Goal: Navigation & Orientation: Go to known website

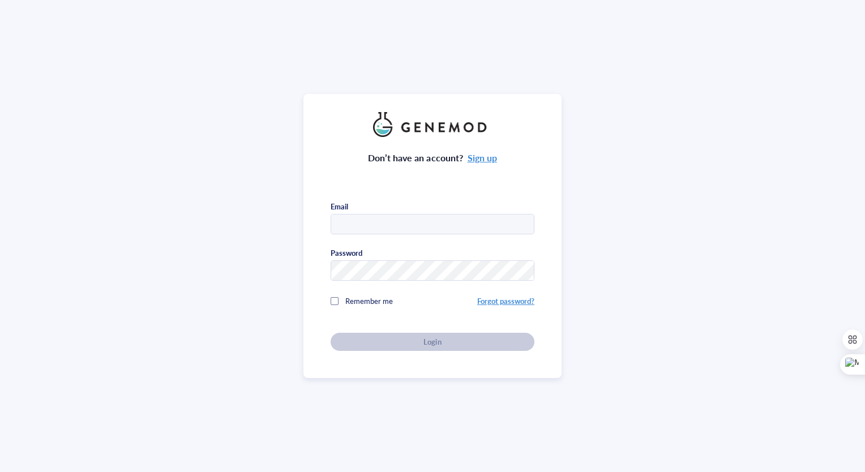
type input "[PERSON_NAME][EMAIL_ADDRESS][PERSON_NAME][DOMAIN_NAME]"
click at [427, 335] on div "Don’t have an account? Sign up Email [PERSON_NAME][EMAIL_ADDRESS][PERSON_NAME][…" at bounding box center [433, 244] width 204 height 214
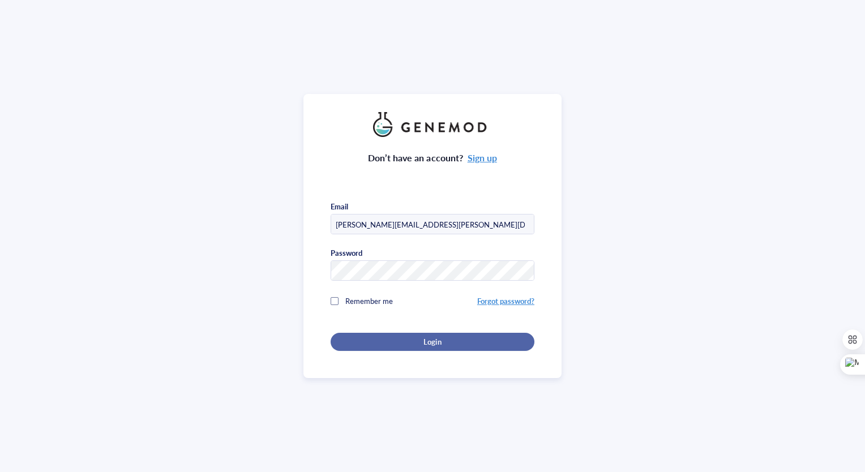
click at [429, 341] on span "Login" at bounding box center [432, 342] width 18 height 10
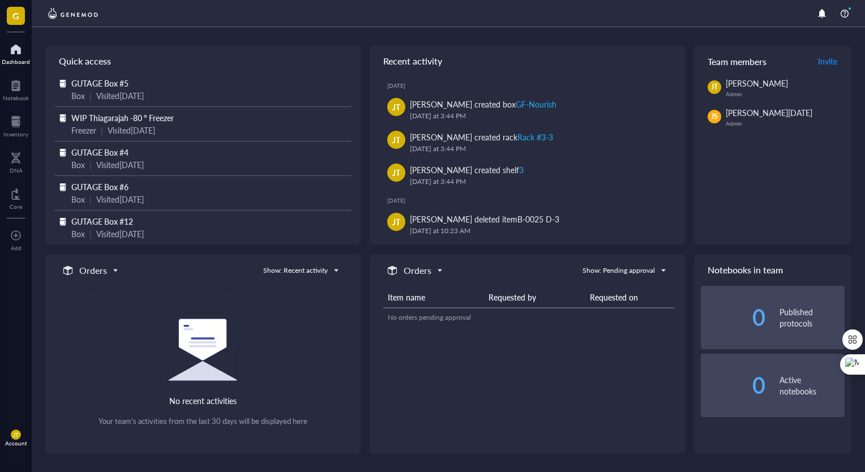
scroll to position [39, 0]
